Goal: Transaction & Acquisition: Purchase product/service

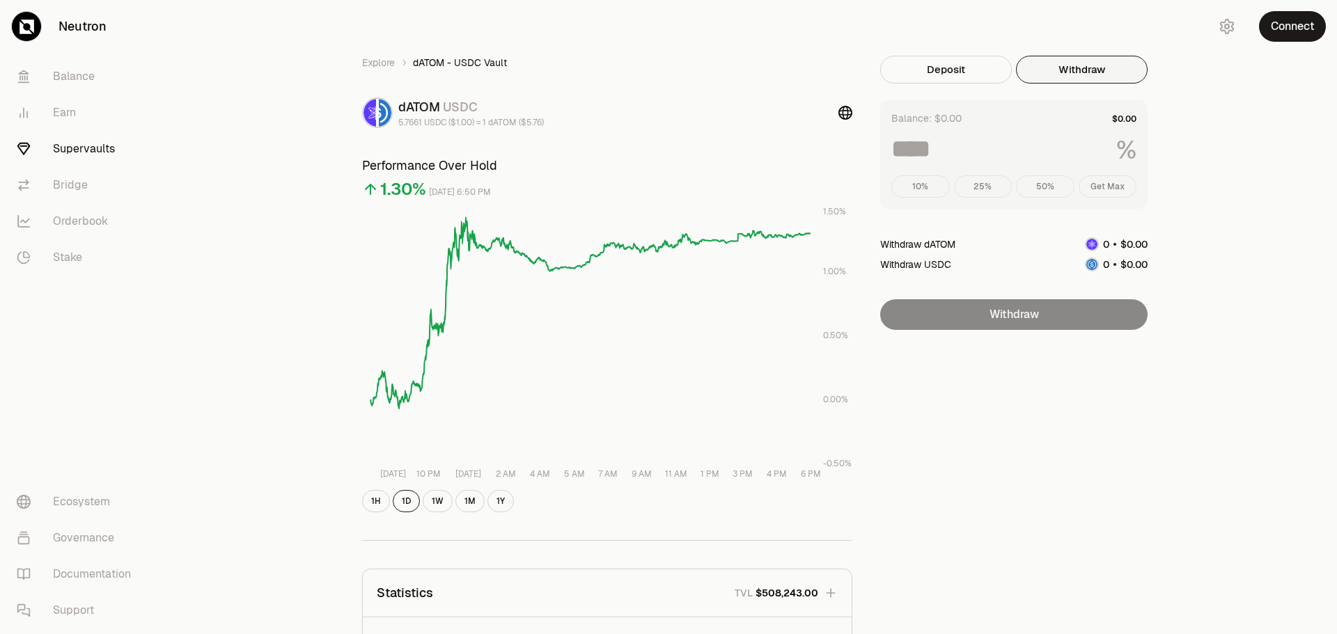
scroll to position [70, 0]
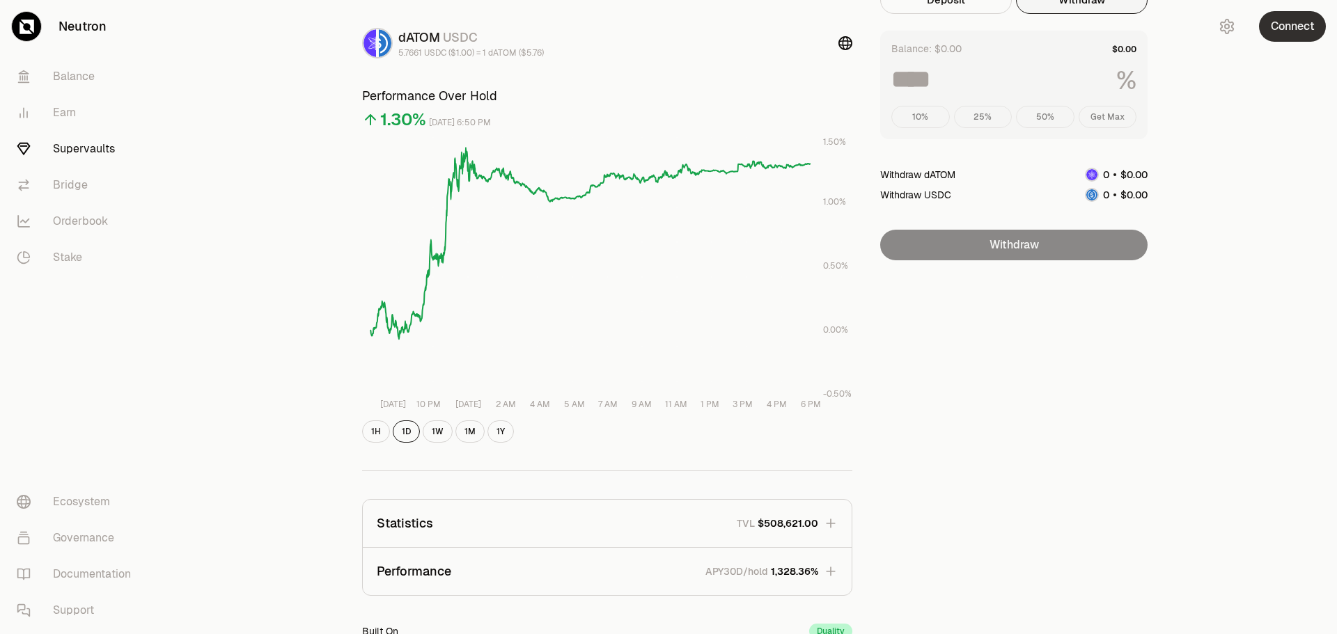
click at [1298, 32] on button "Connect" at bounding box center [1292, 26] width 67 height 31
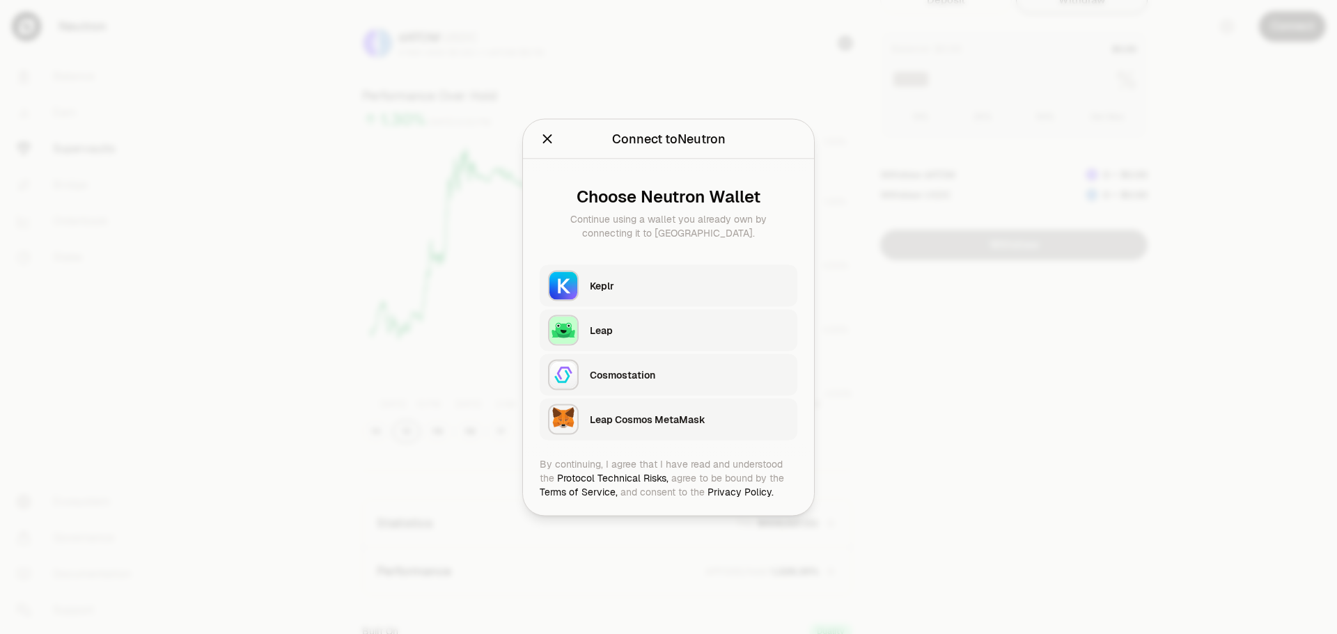
click at [611, 291] on div "Keplr" at bounding box center [689, 285] width 199 height 14
type input "***"
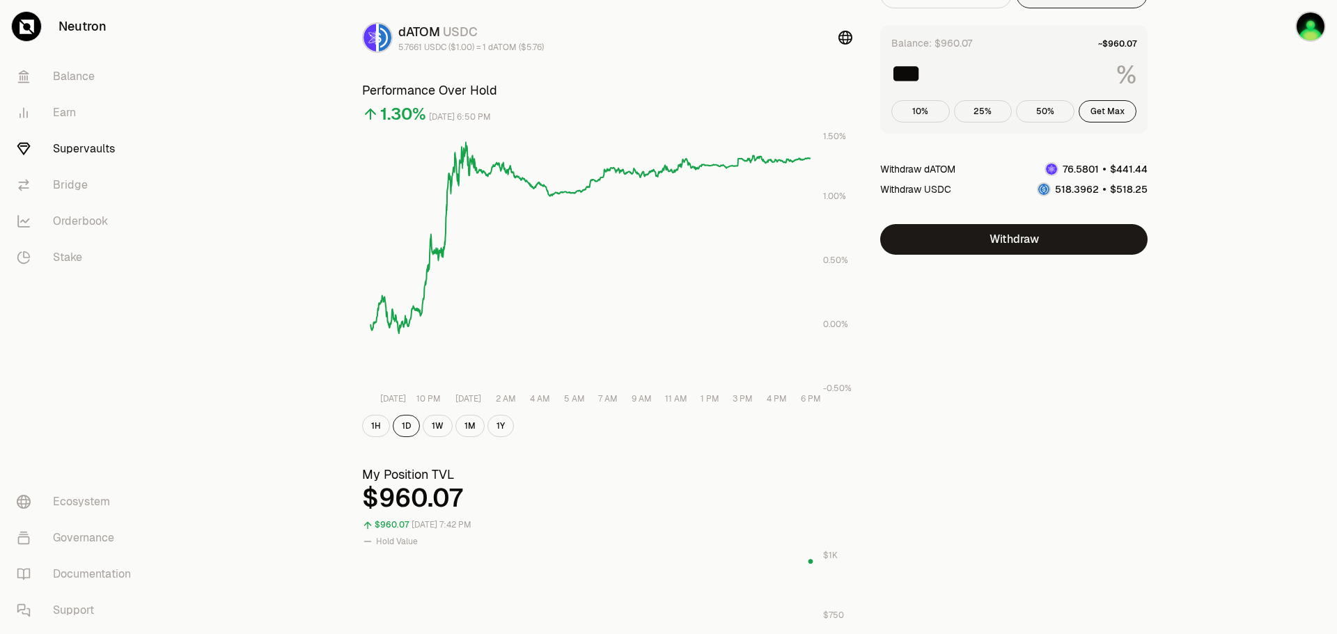
scroll to position [0, 0]
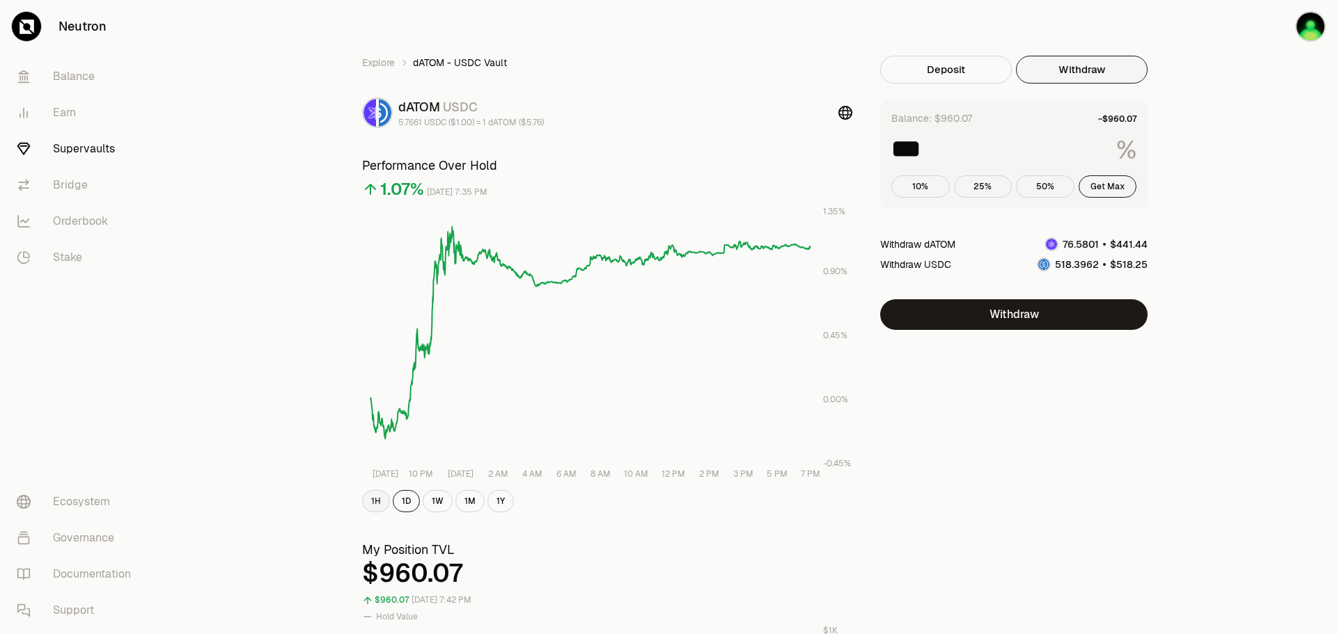
click at [368, 501] on button "1H" at bounding box center [376, 501] width 28 height 22
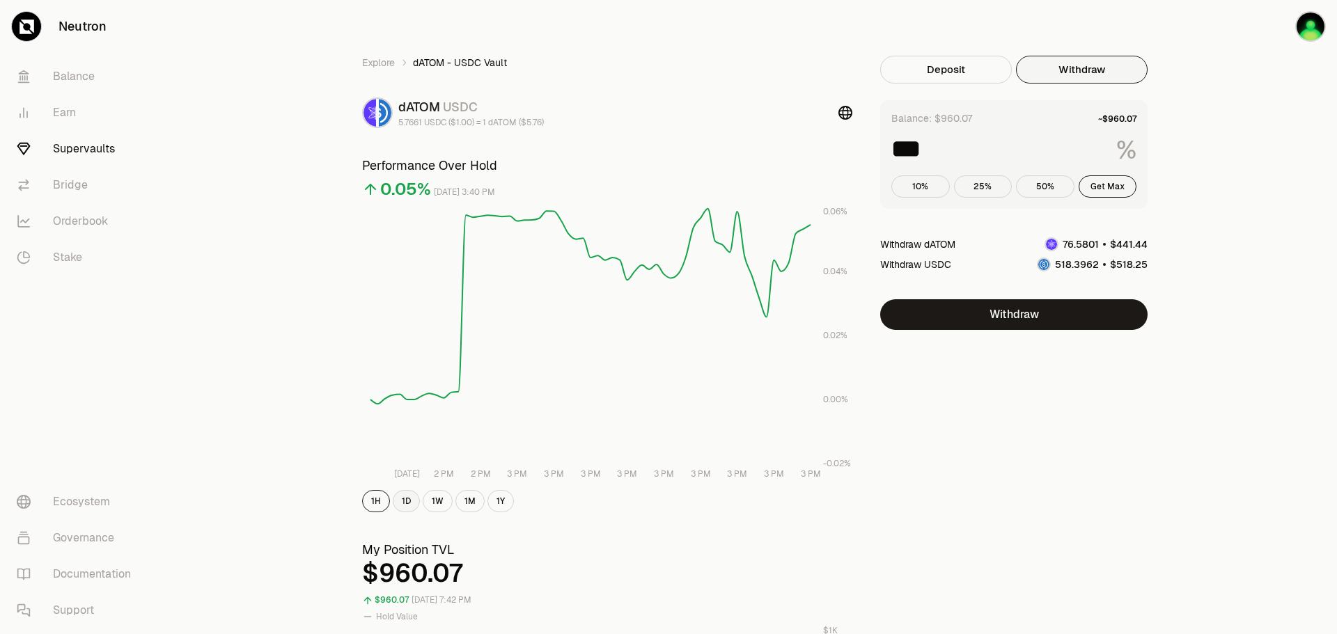
click at [404, 501] on button "1D" at bounding box center [406, 501] width 27 height 22
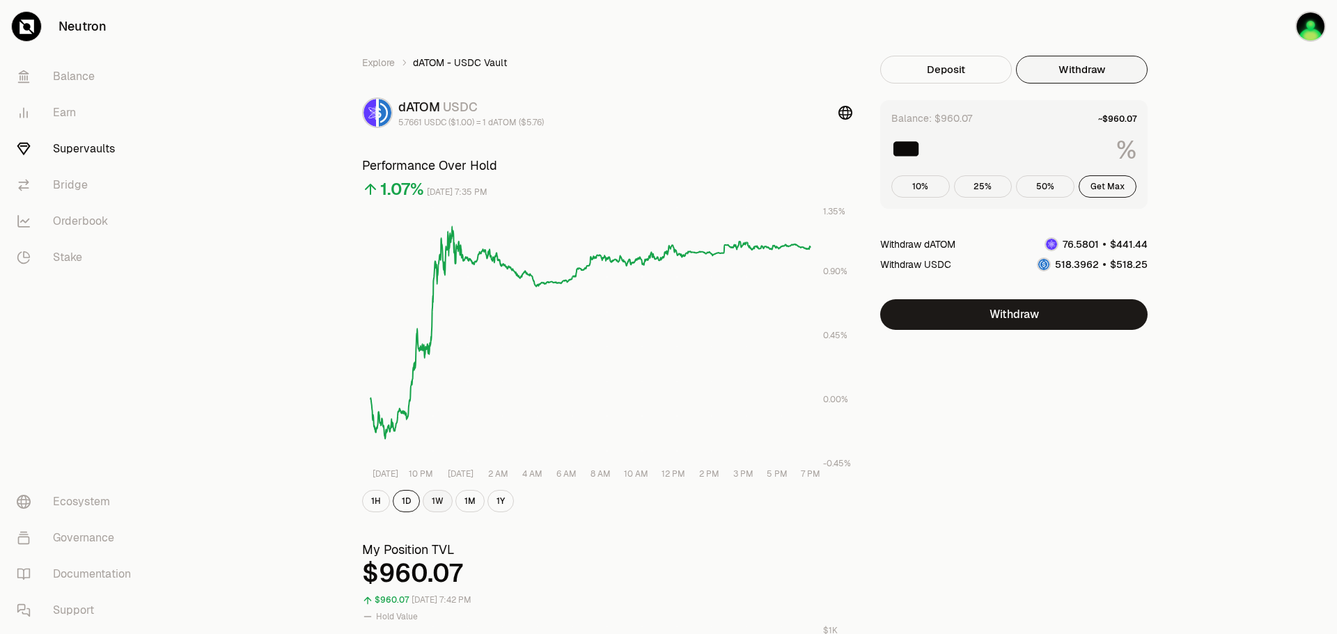
click at [443, 508] on button "1W" at bounding box center [438, 501] width 30 height 22
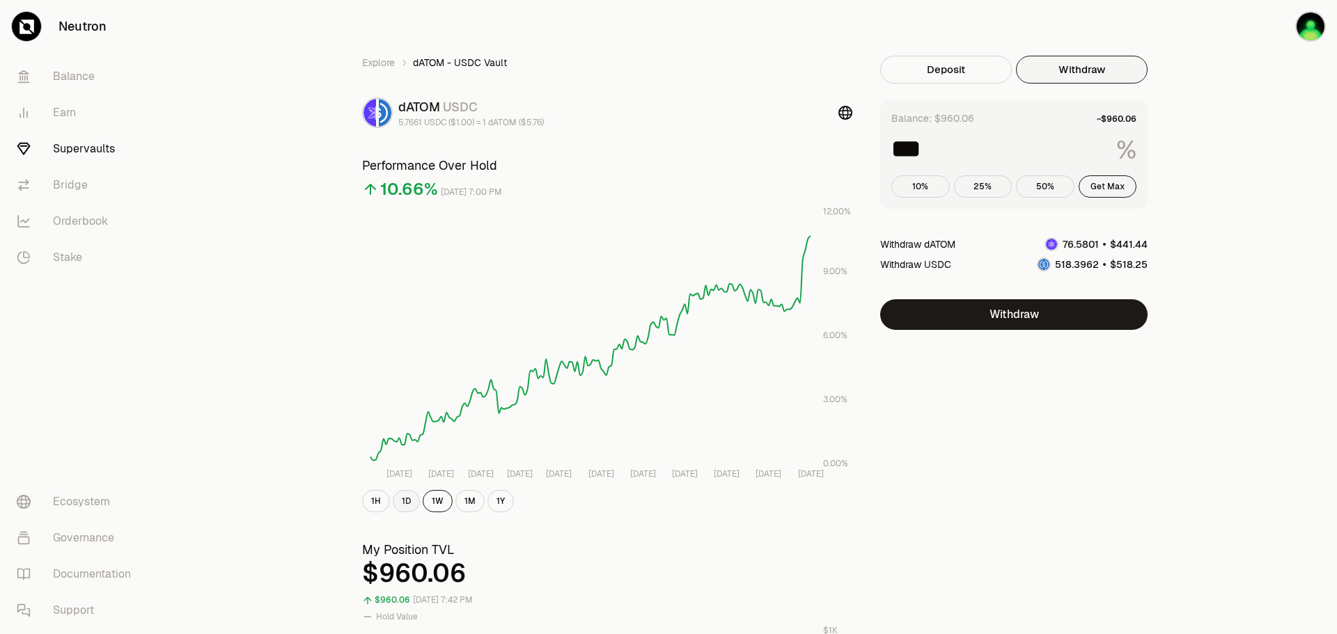
click at [407, 505] on button "1D" at bounding box center [406, 501] width 27 height 22
